Goal: Find specific page/section: Find specific page/section

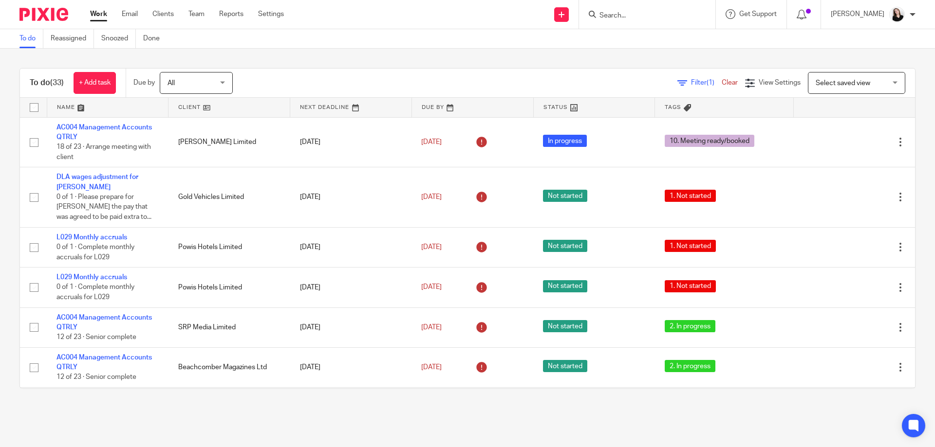
click at [631, 16] on input "Search" at bounding box center [642, 16] width 88 height 9
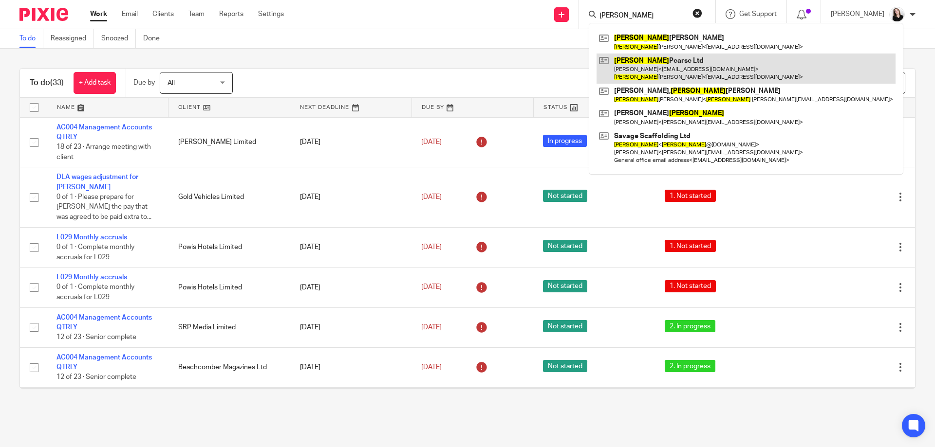
type input "sarah"
click at [673, 76] on link at bounding box center [745, 69] width 299 height 30
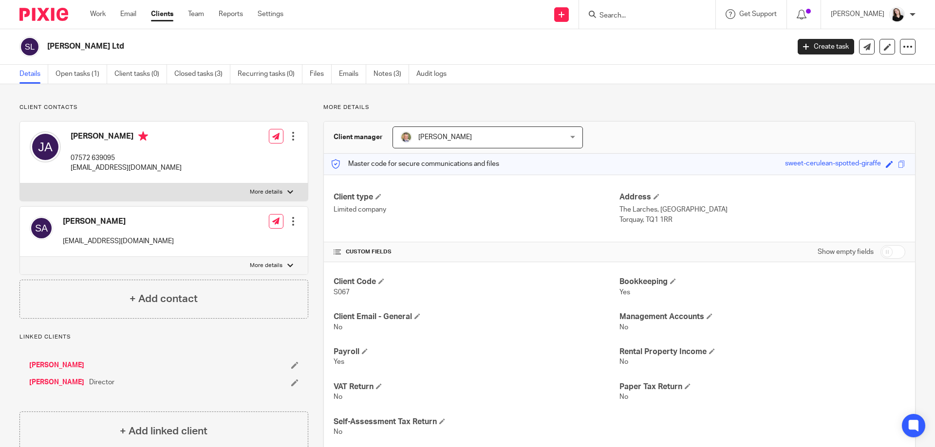
click at [642, 19] on input "Search" at bounding box center [642, 16] width 88 height 9
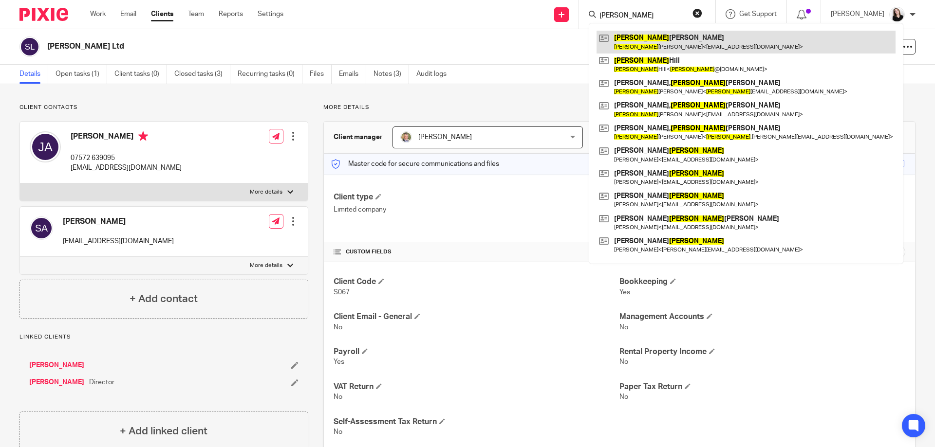
type input "james"
click at [654, 39] on link at bounding box center [745, 42] width 299 height 22
